Goal: Transaction & Acquisition: Subscribe to service/newsletter

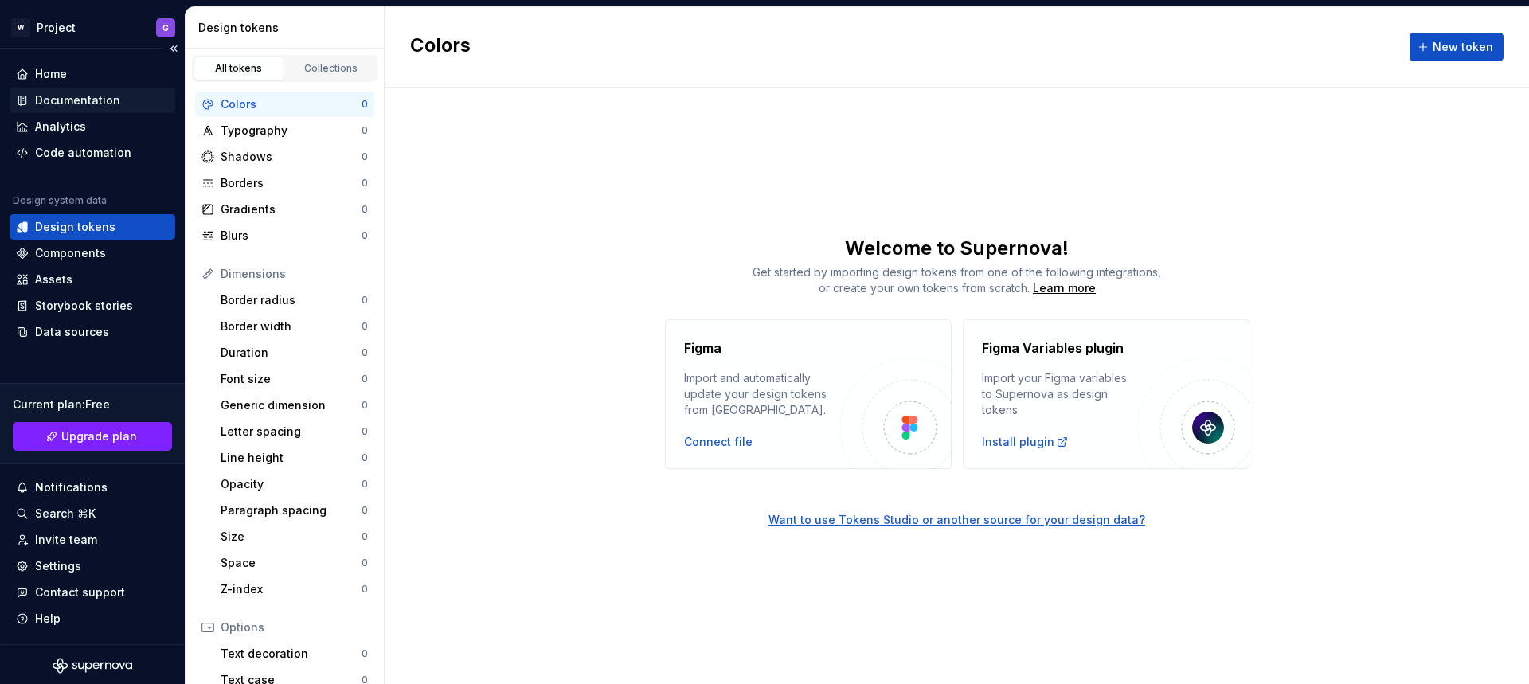
click at [69, 100] on div "Documentation" at bounding box center [77, 100] width 85 height 16
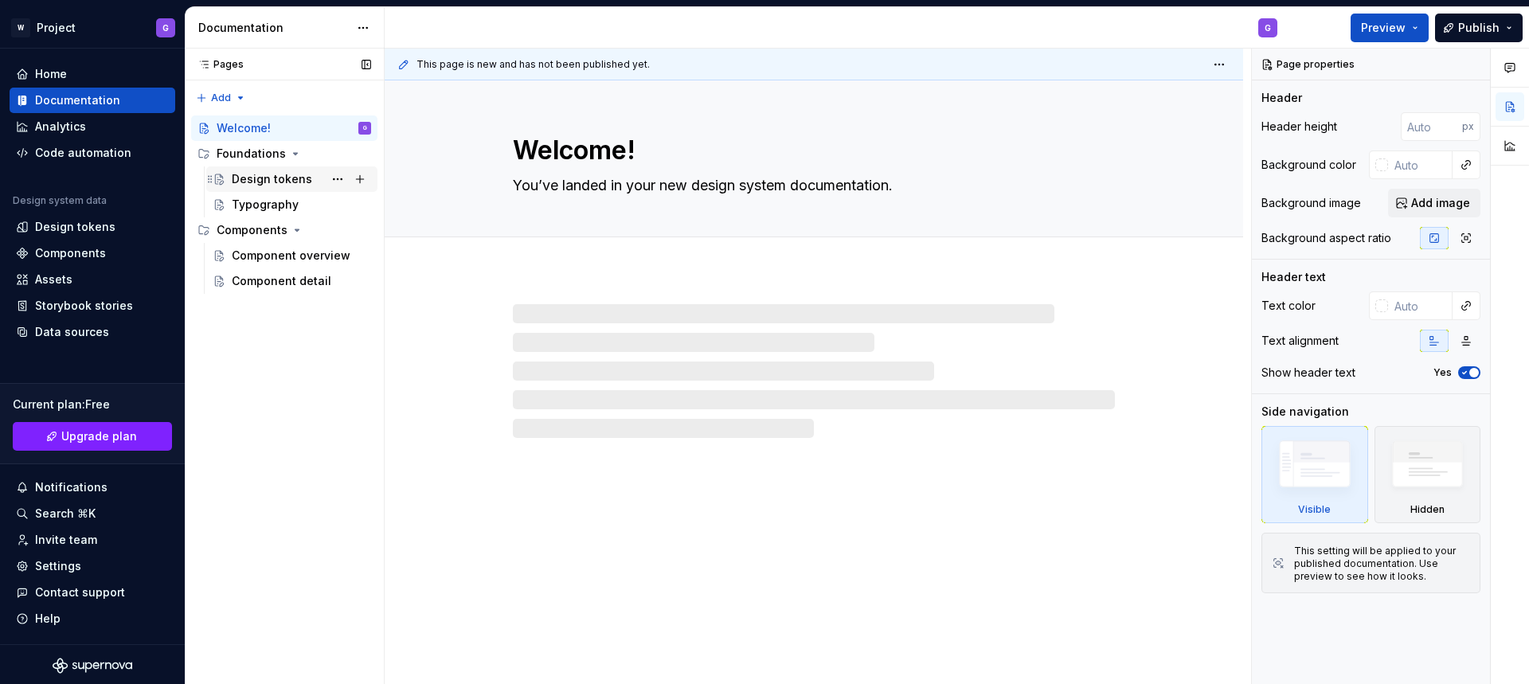
click at [276, 178] on div "Design tokens" at bounding box center [272, 179] width 80 height 16
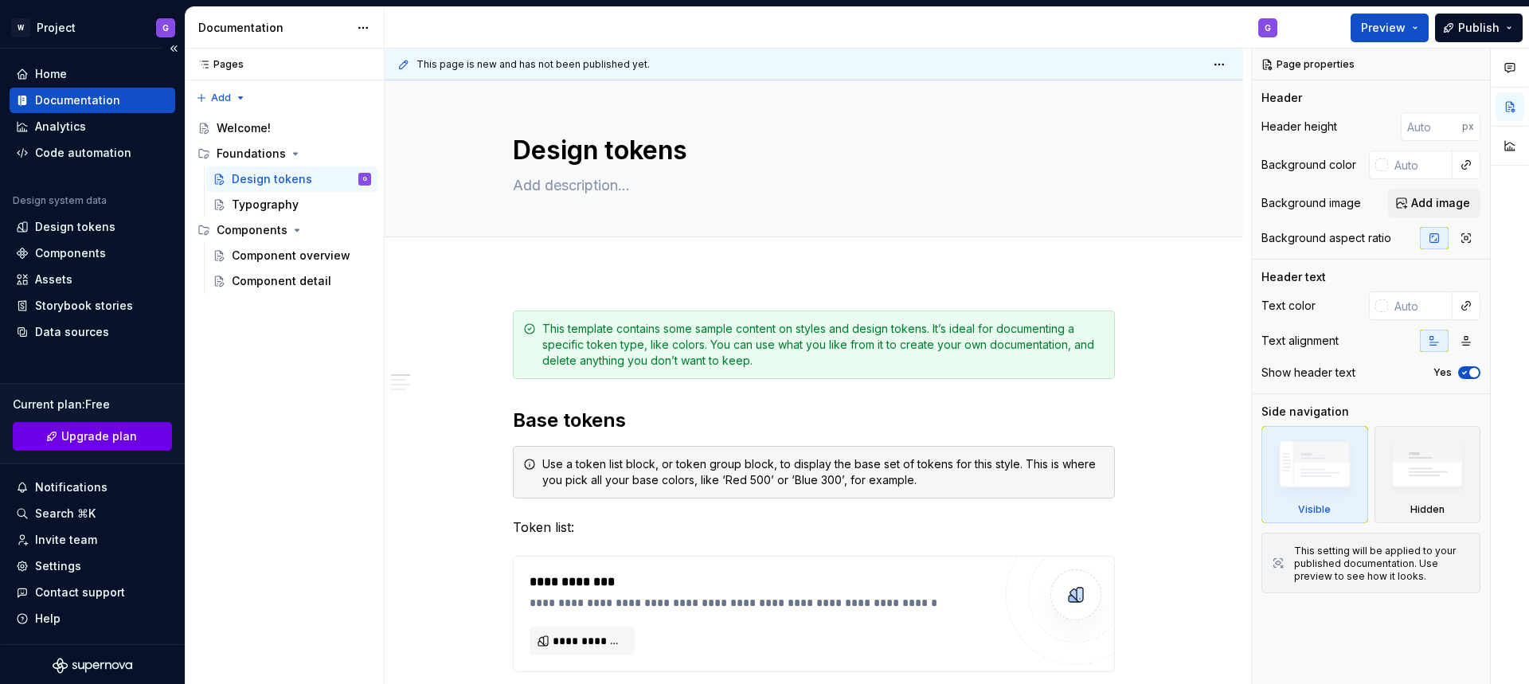
type textarea "*"
click at [107, 434] on span "Upgrade plan" at bounding box center [99, 437] width 76 height 16
